Goal: Find specific page/section: Find specific page/section

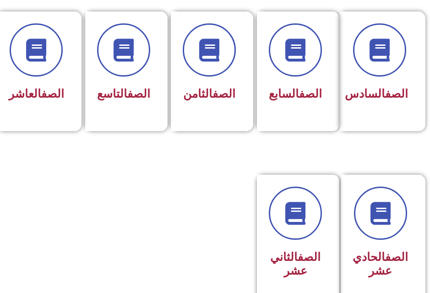
scroll to position [447, 0]
click at [230, 101] on h3 "الصف الثامن" at bounding box center [209, 94] width 53 height 14
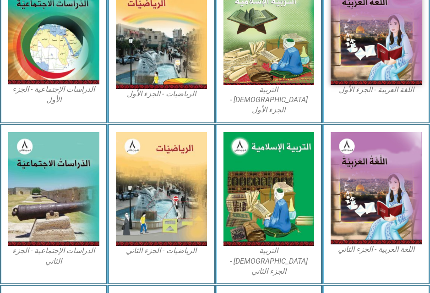
scroll to position [344, 0]
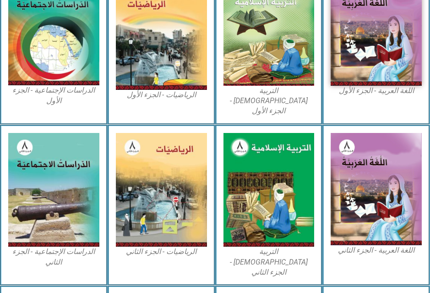
click at [259, 60] on img at bounding box center [269, 29] width 91 height 112
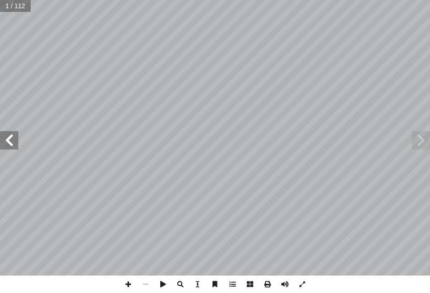
click at [416, 143] on span at bounding box center [421, 140] width 18 height 18
click at [424, 138] on span at bounding box center [421, 140] width 18 height 18
